Goal: Task Accomplishment & Management: Manage account settings

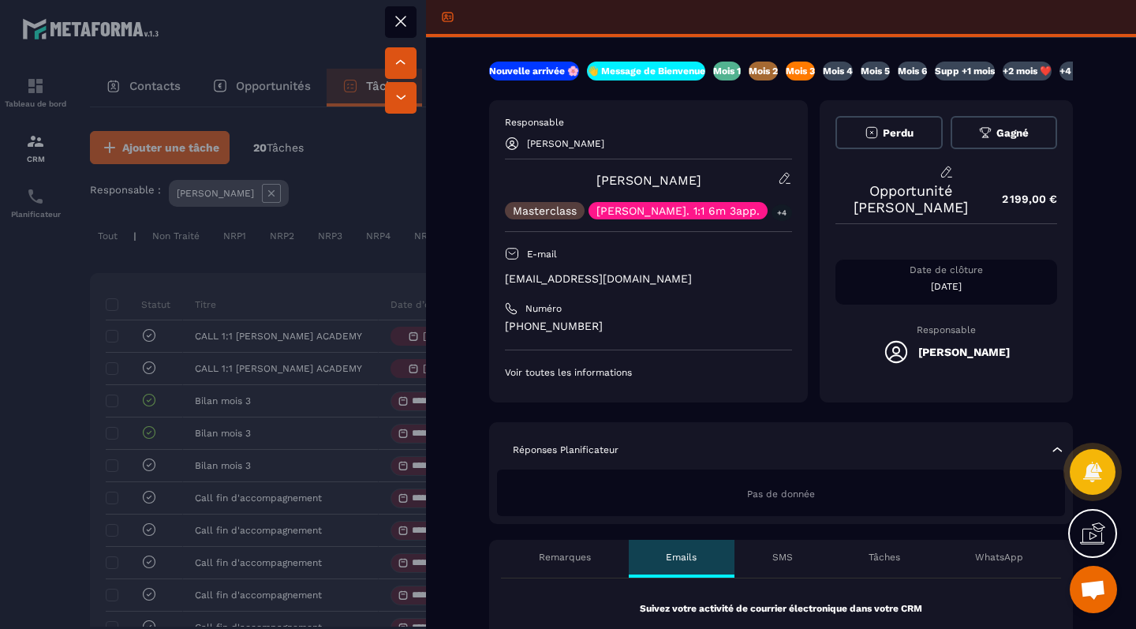
click at [260, 239] on div at bounding box center [568, 314] width 1136 height 629
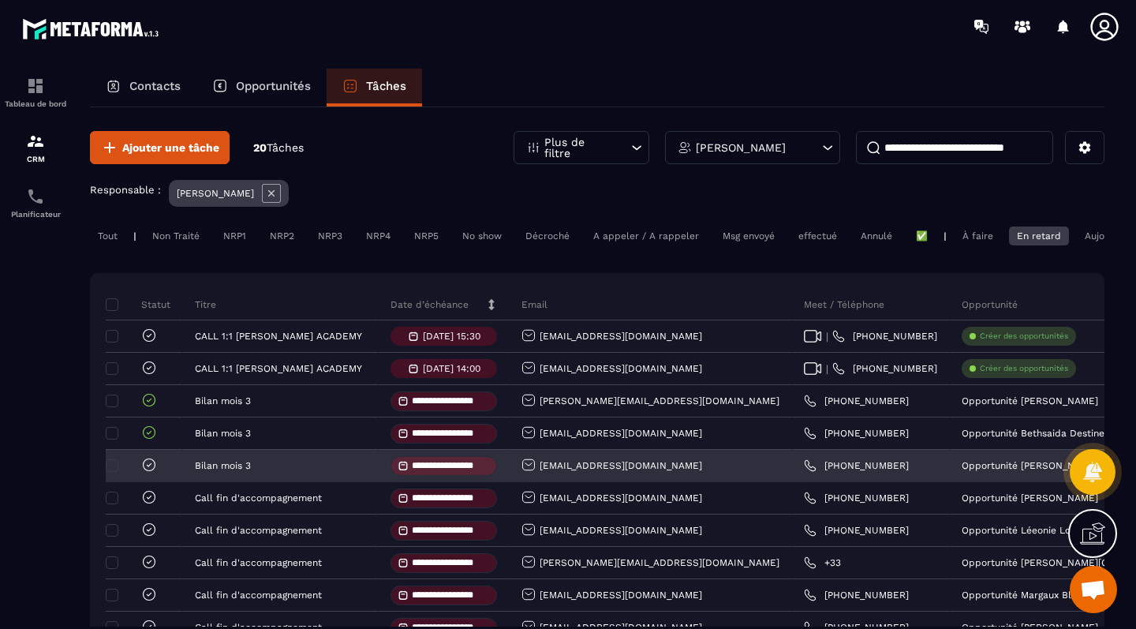
click at [149, 471] on icon at bounding box center [149, 465] width 16 height 16
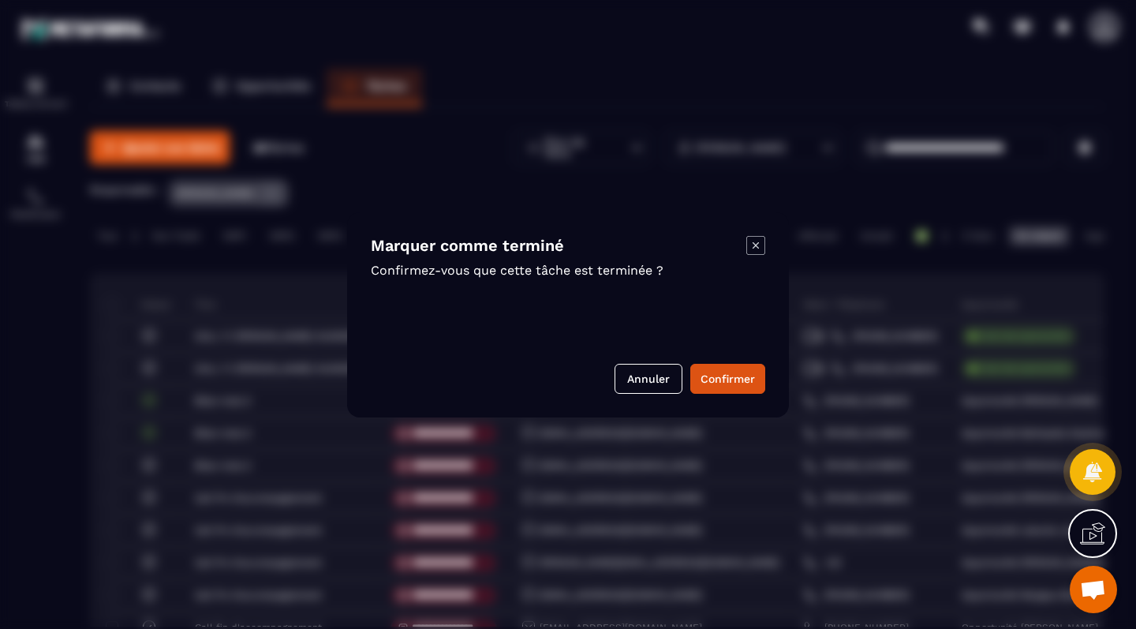
click at [729, 361] on div "Marquer comme terminé Confirmez-vous que cette tâche est terminée ? Annuler Con…" at bounding box center [568, 314] width 442 height 205
click at [731, 369] on button "Confirmer" at bounding box center [727, 379] width 75 height 30
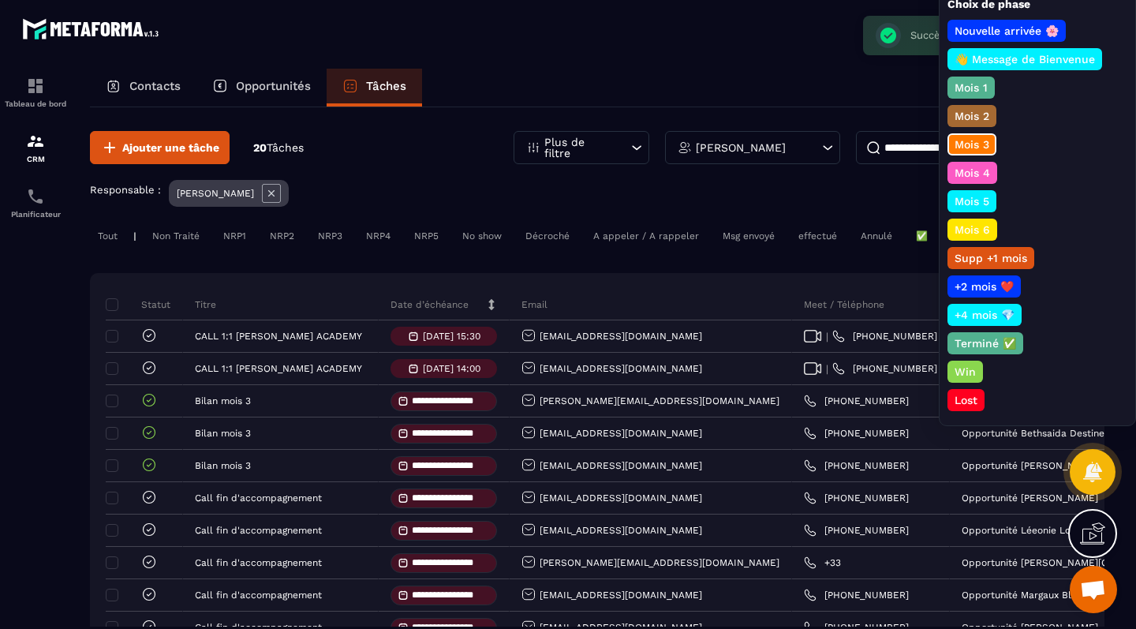
click at [970, 170] on p "Mois 4" at bounding box center [972, 173] width 40 height 16
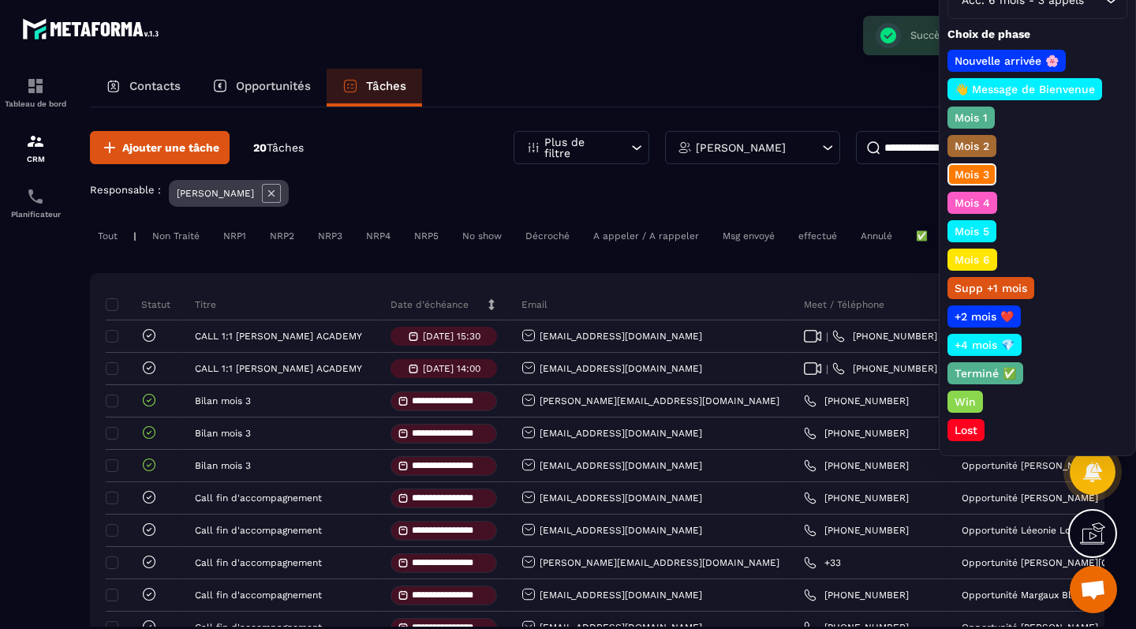
click at [967, 202] on p "Mois 4" at bounding box center [972, 203] width 40 height 16
